Goal: Navigation & Orientation: Find specific page/section

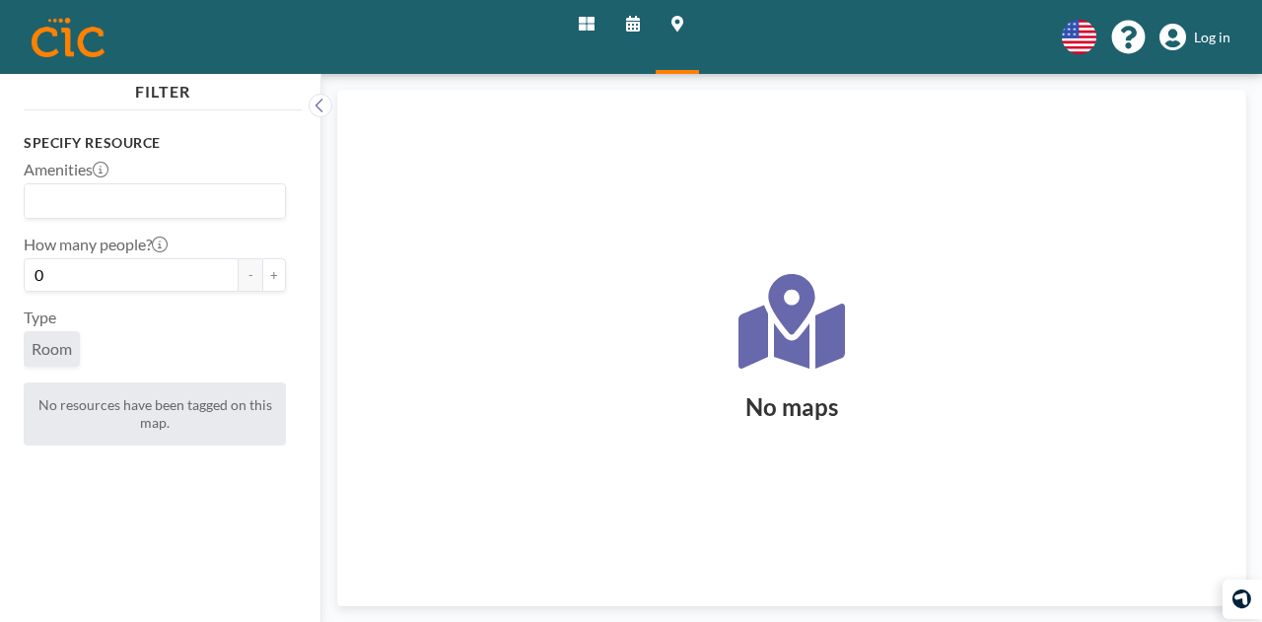
click at [578, 35] on link "Home" at bounding box center [586, 37] width 47 height 74
click at [636, 19] on icon at bounding box center [633, 24] width 14 height 16
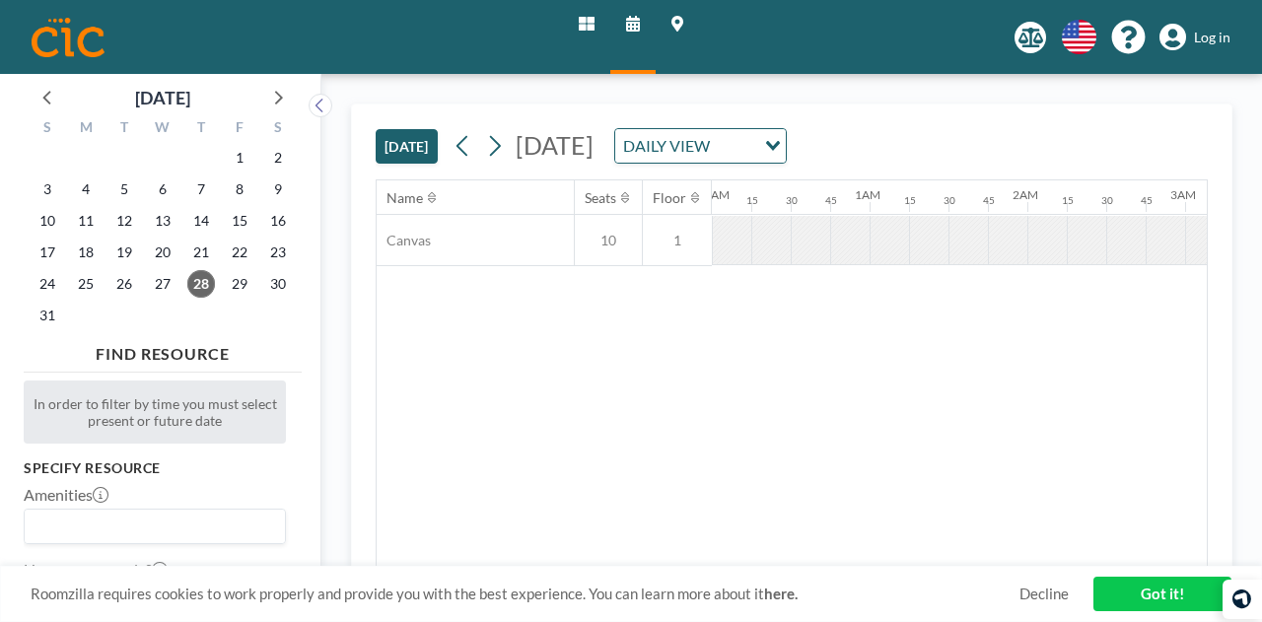
scroll to position [0, 3291]
click at [578, 32] on link "Home" at bounding box center [586, 37] width 47 height 74
